Goal: Task Accomplishment & Management: Manage account settings

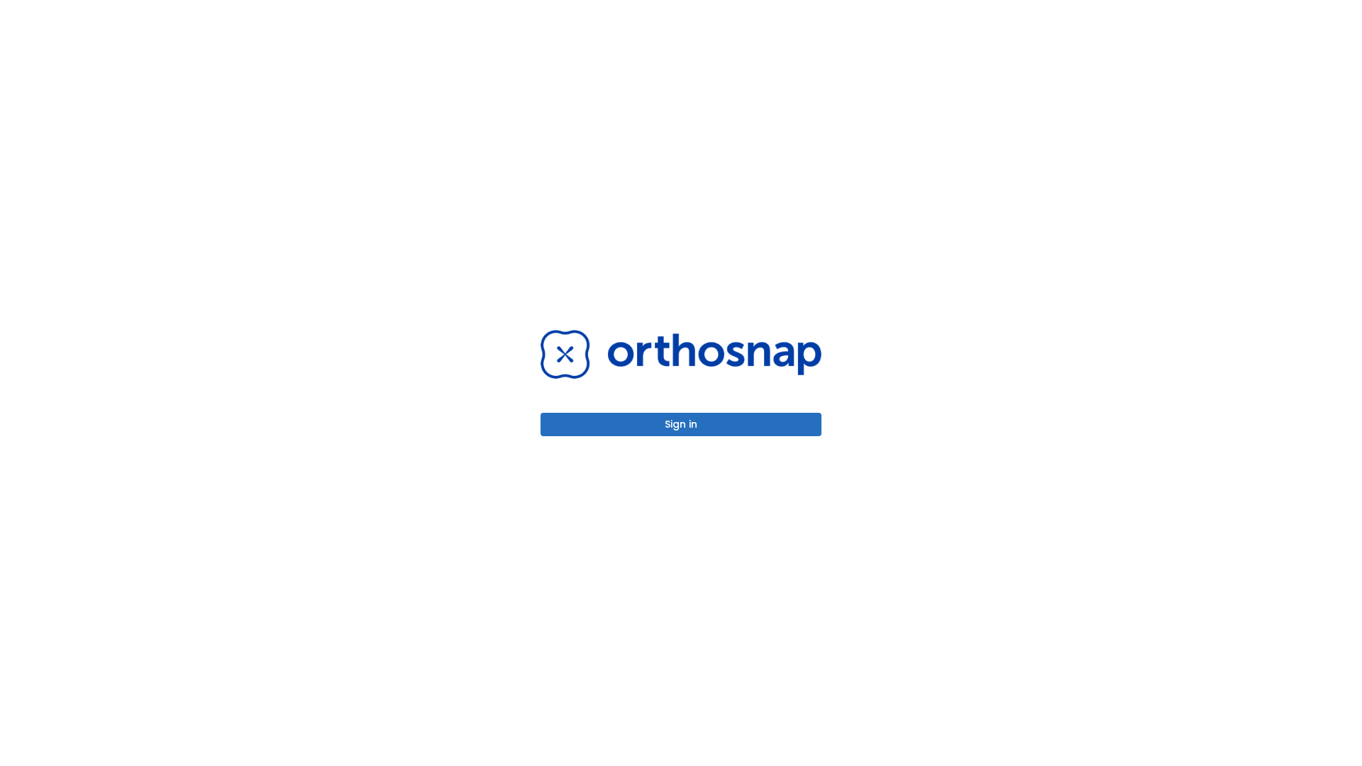
click at [681, 424] on button "Sign in" at bounding box center [681, 424] width 281 height 23
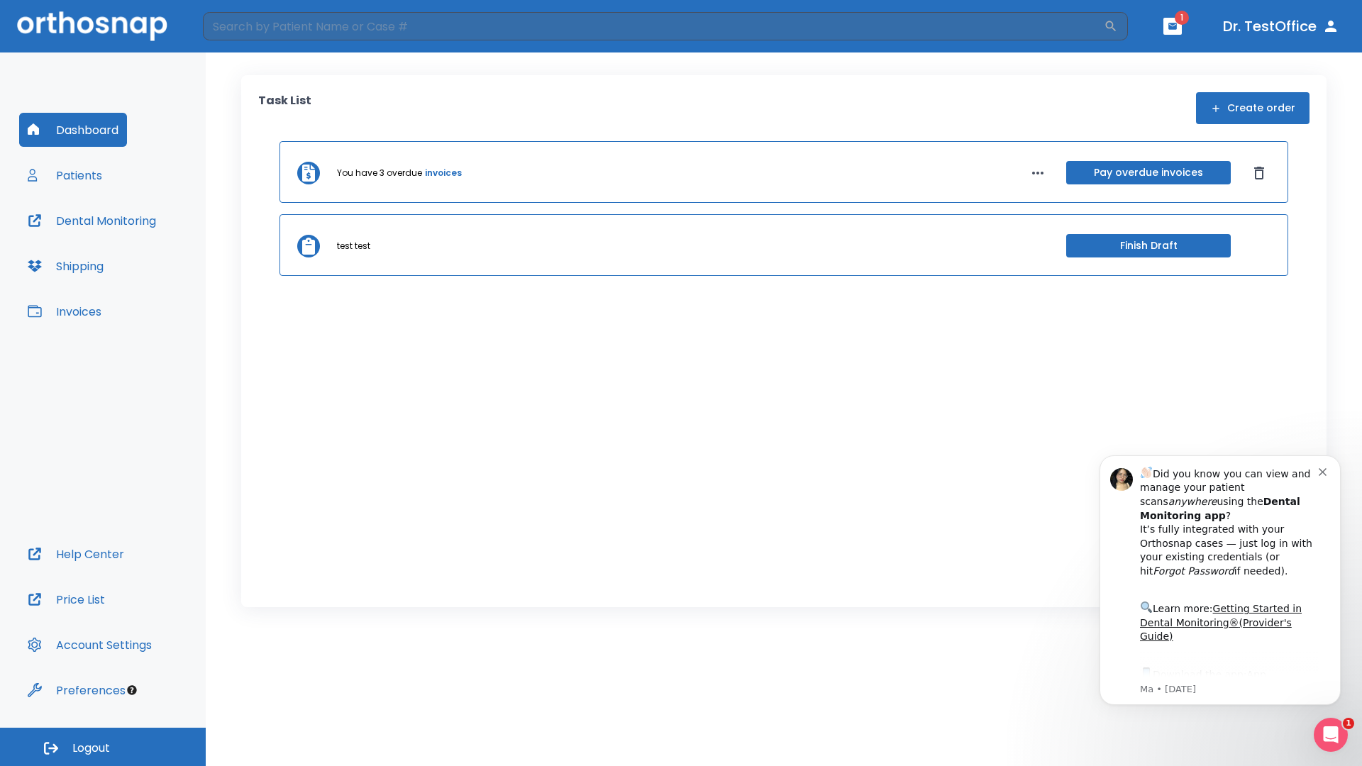
click at [103, 747] on span "Logout" at bounding box center [91, 749] width 38 height 16
